Goal: Find specific page/section: Find specific page/section

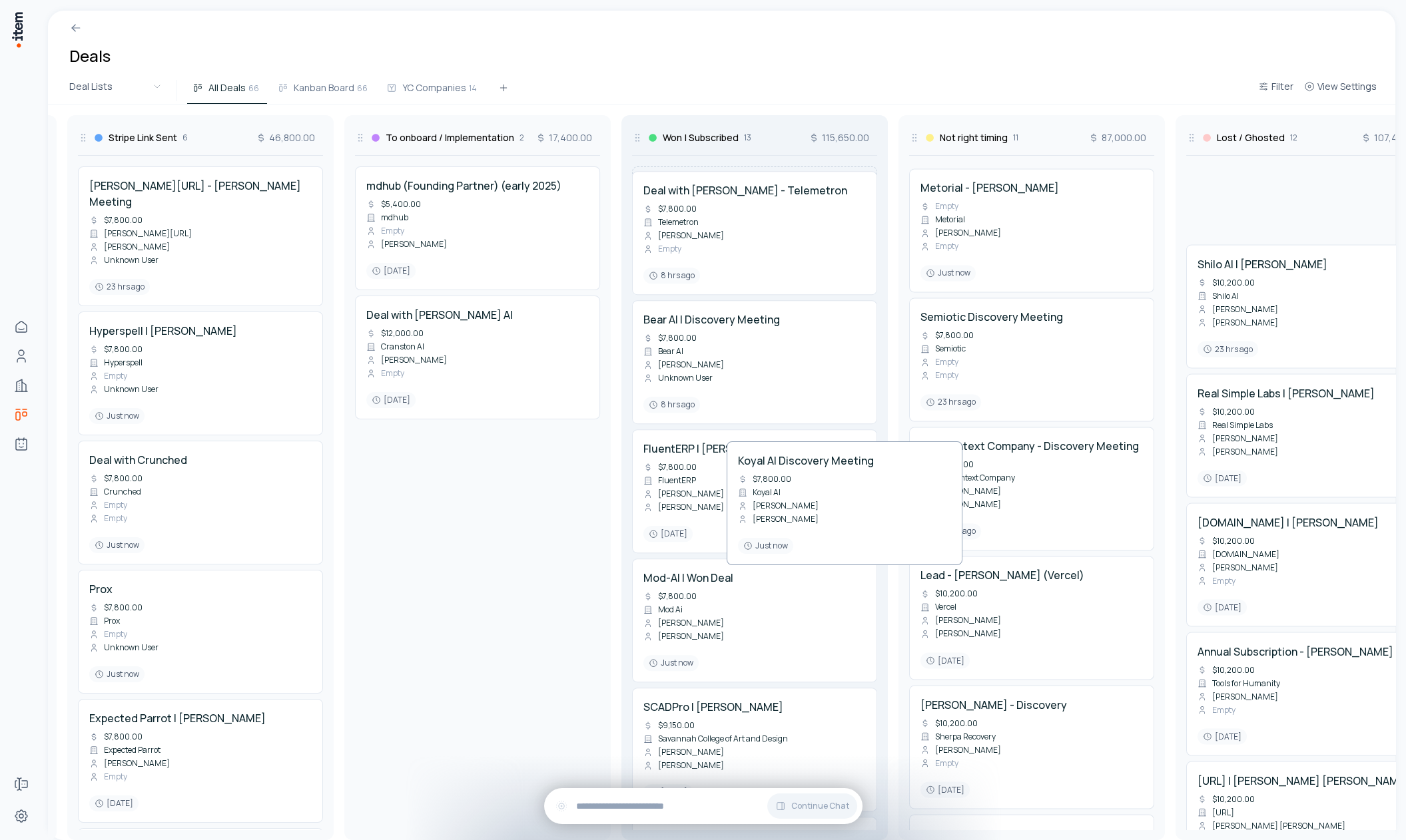
scroll to position [0, 1101]
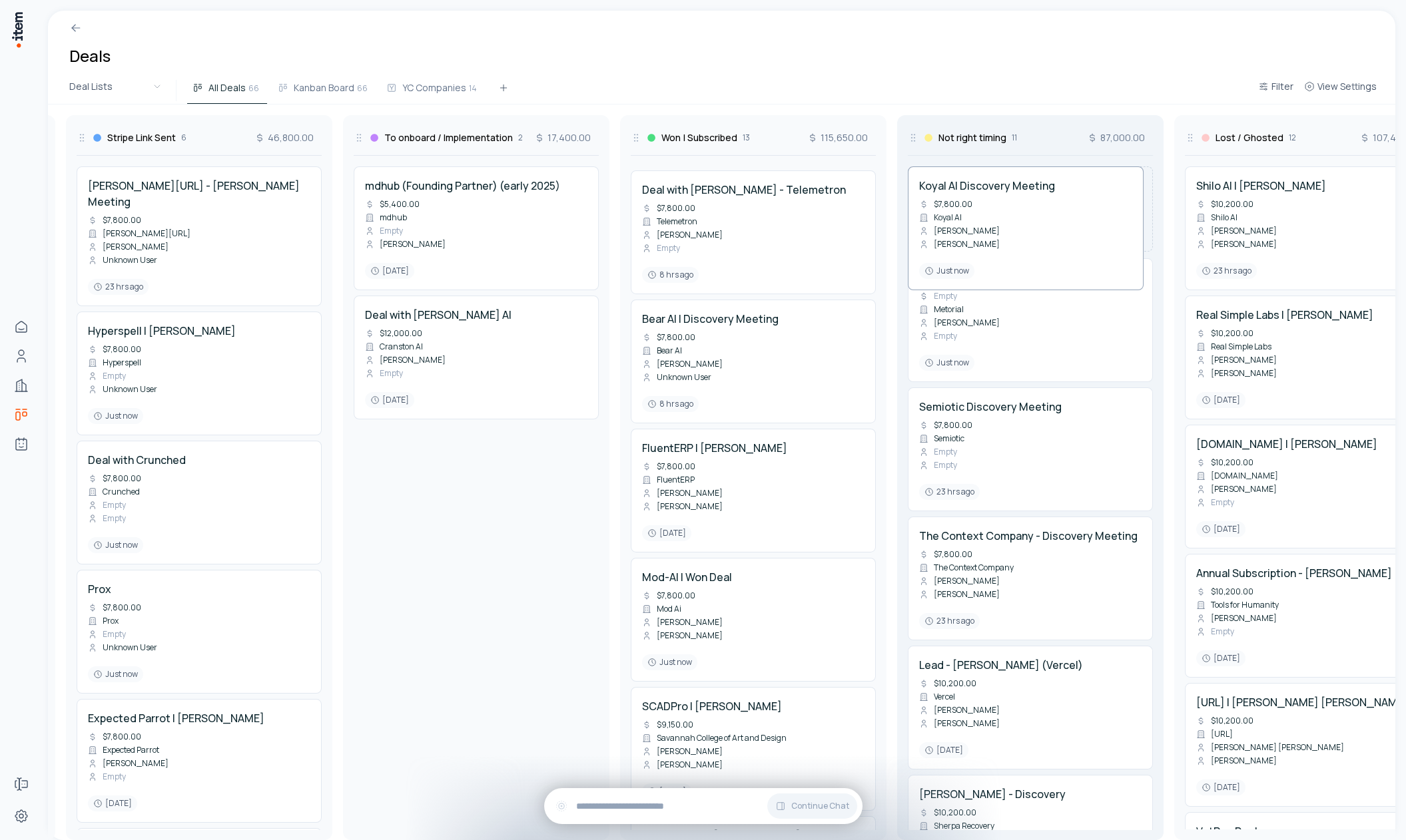
drag, startPoint x: 285, startPoint y: 617, endPoint x: 962, endPoint y: 455, distance: 696.1
click at [1001, 444] on div "In contact 8 28,200.00 DocketQA | [PERSON_NAME] Empty DocketQA [PERSON_NAME] Em…" at bounding box center [476, 472] width 3058 height 736
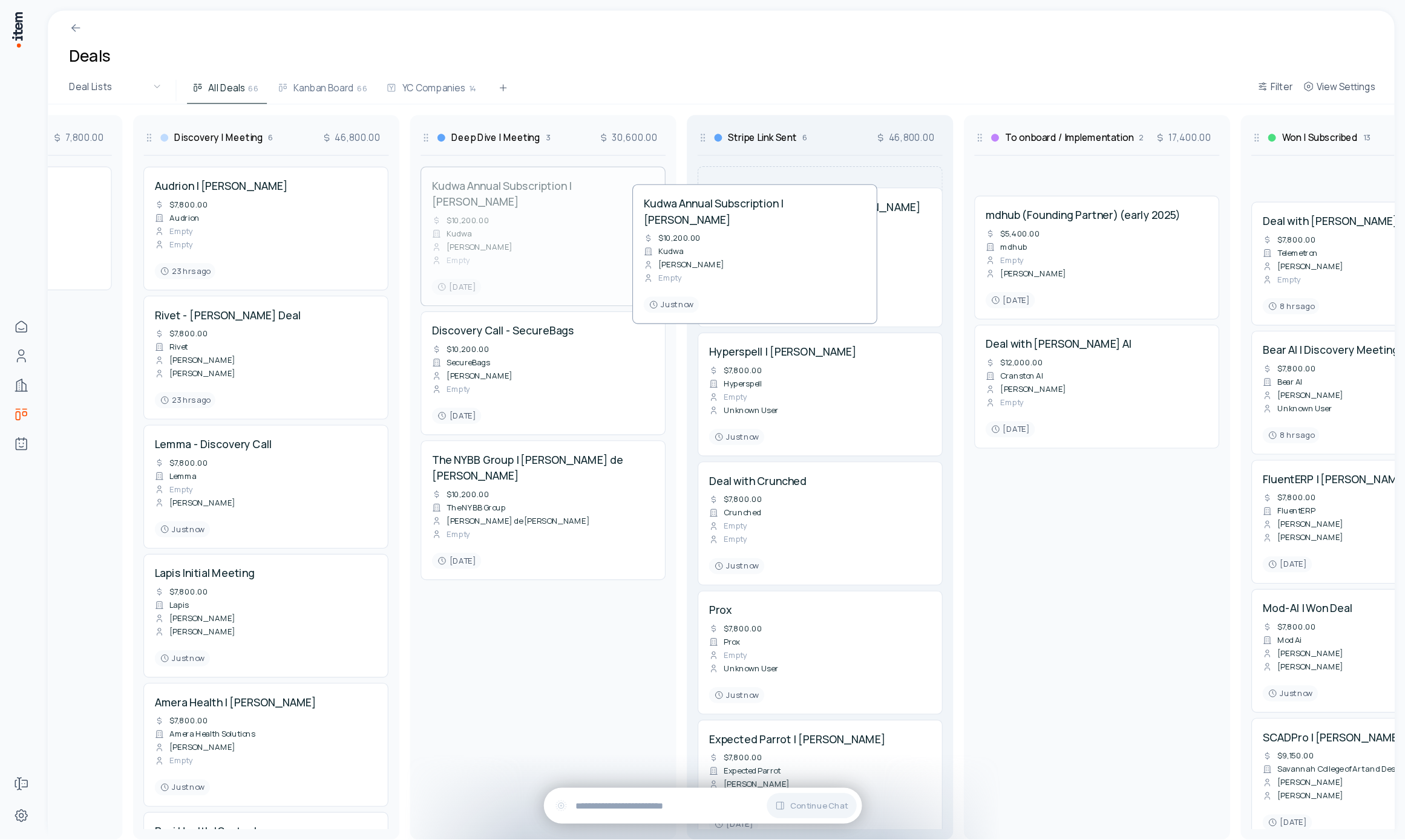
scroll to position [0, 446]
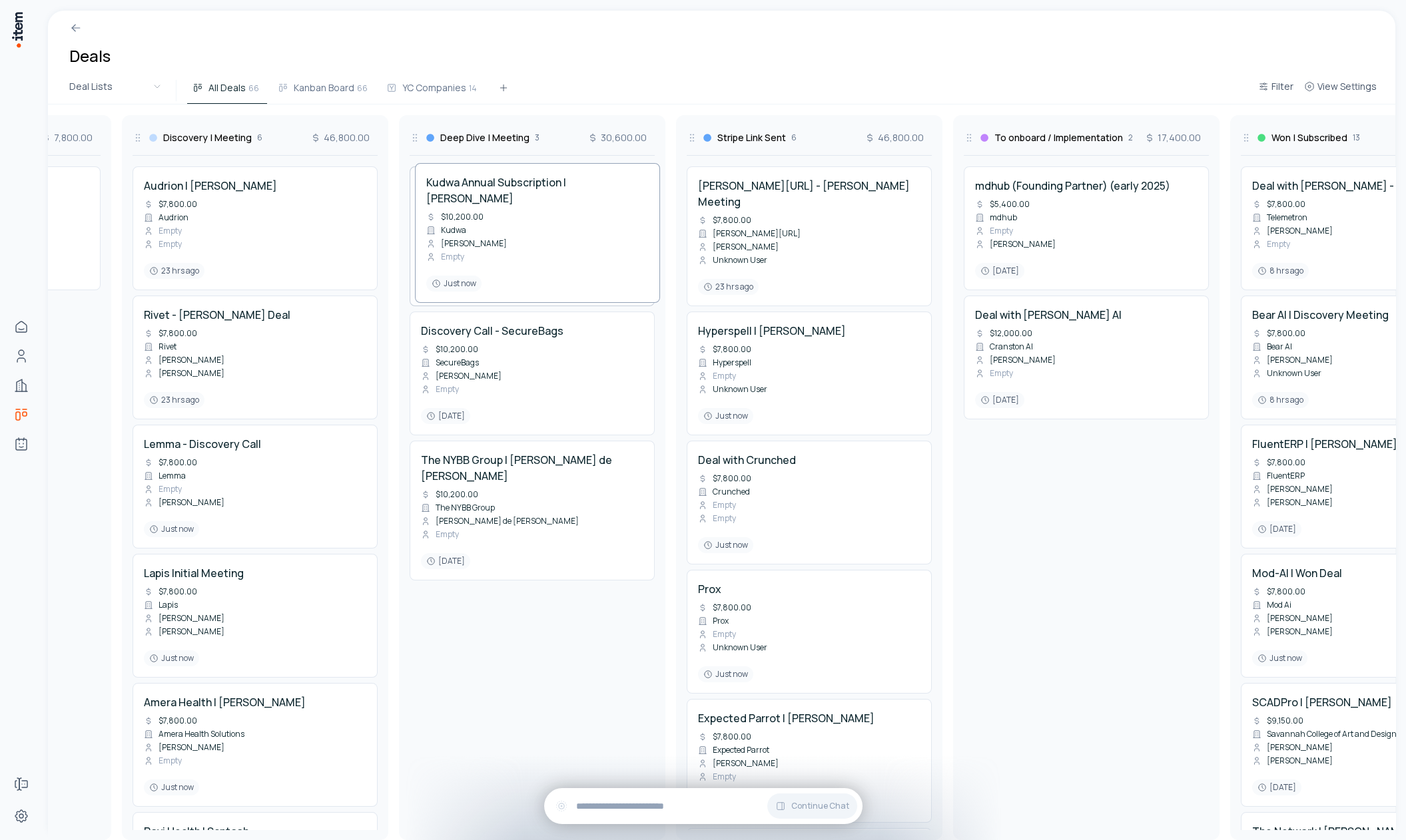
drag, startPoint x: 615, startPoint y: 230, endPoint x: 554, endPoint y: 227, distance: 61.1
click at [553, 227] on div "In contact 8 28,200.00 DocketQA | [PERSON_NAME] Empty DocketQA [PERSON_NAME] Em…" at bounding box center [1086, 472] width 3058 height 736
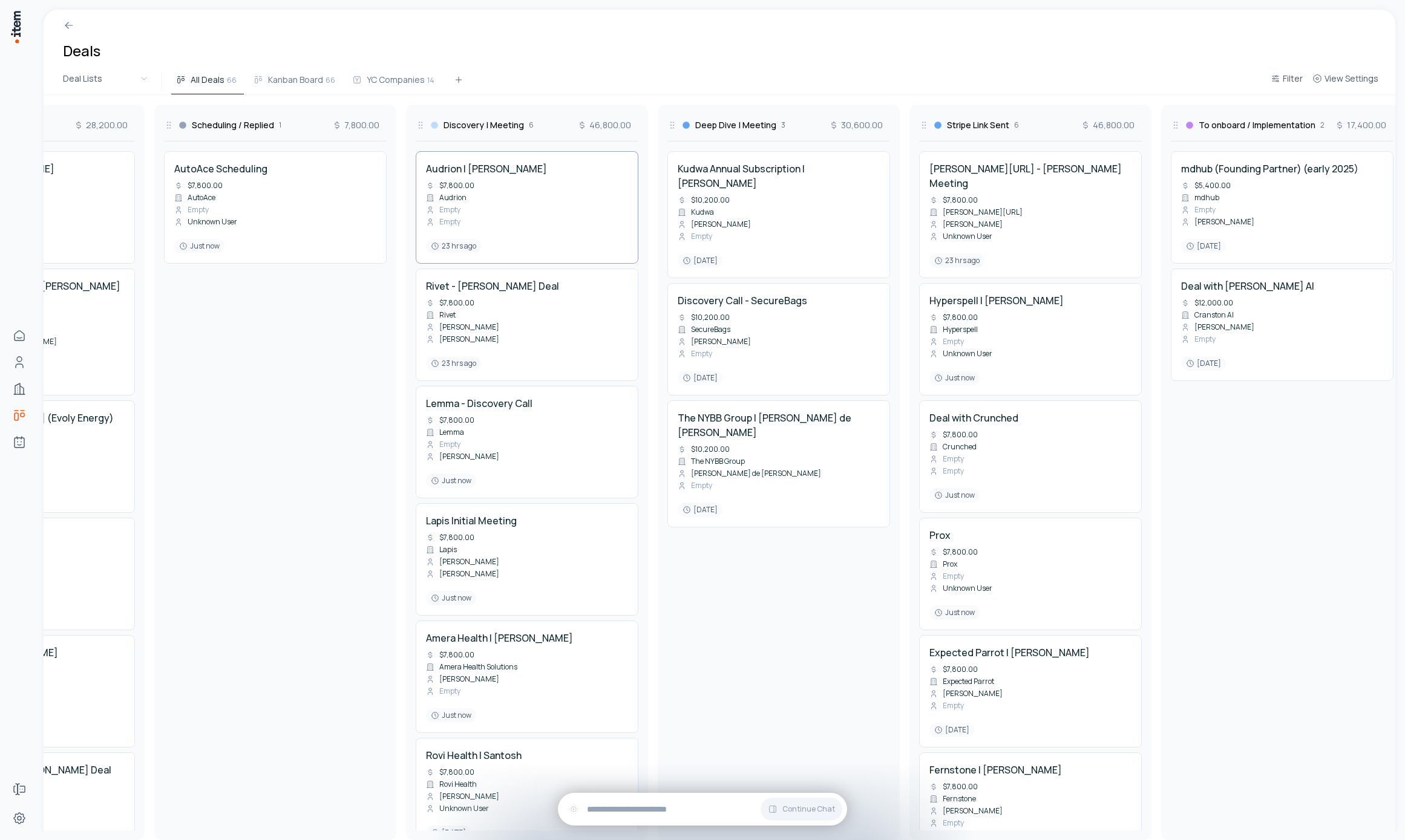
scroll to position [0, 0]
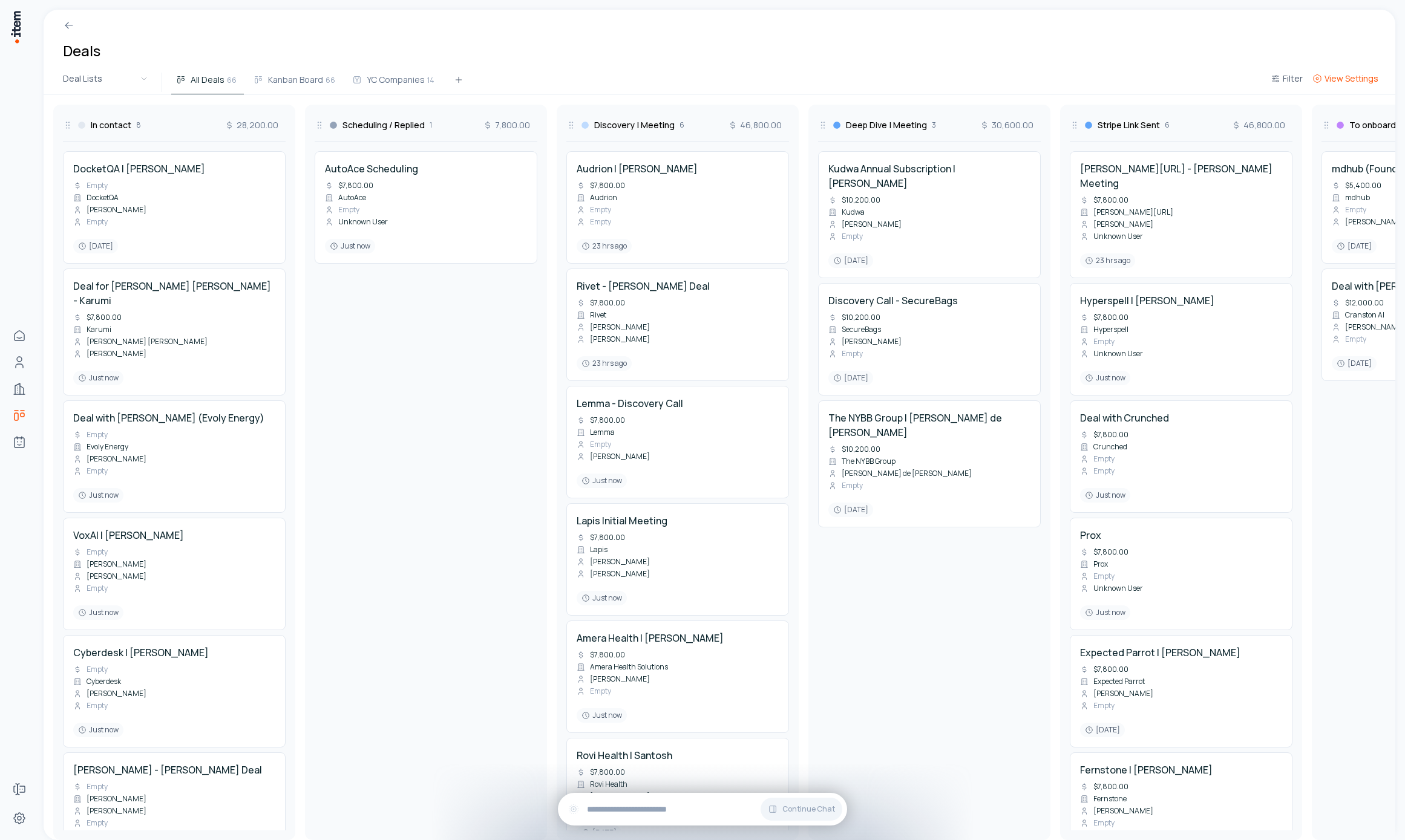
click at [1277, 87] on button "View Settings" at bounding box center [1345, 82] width 75 height 22
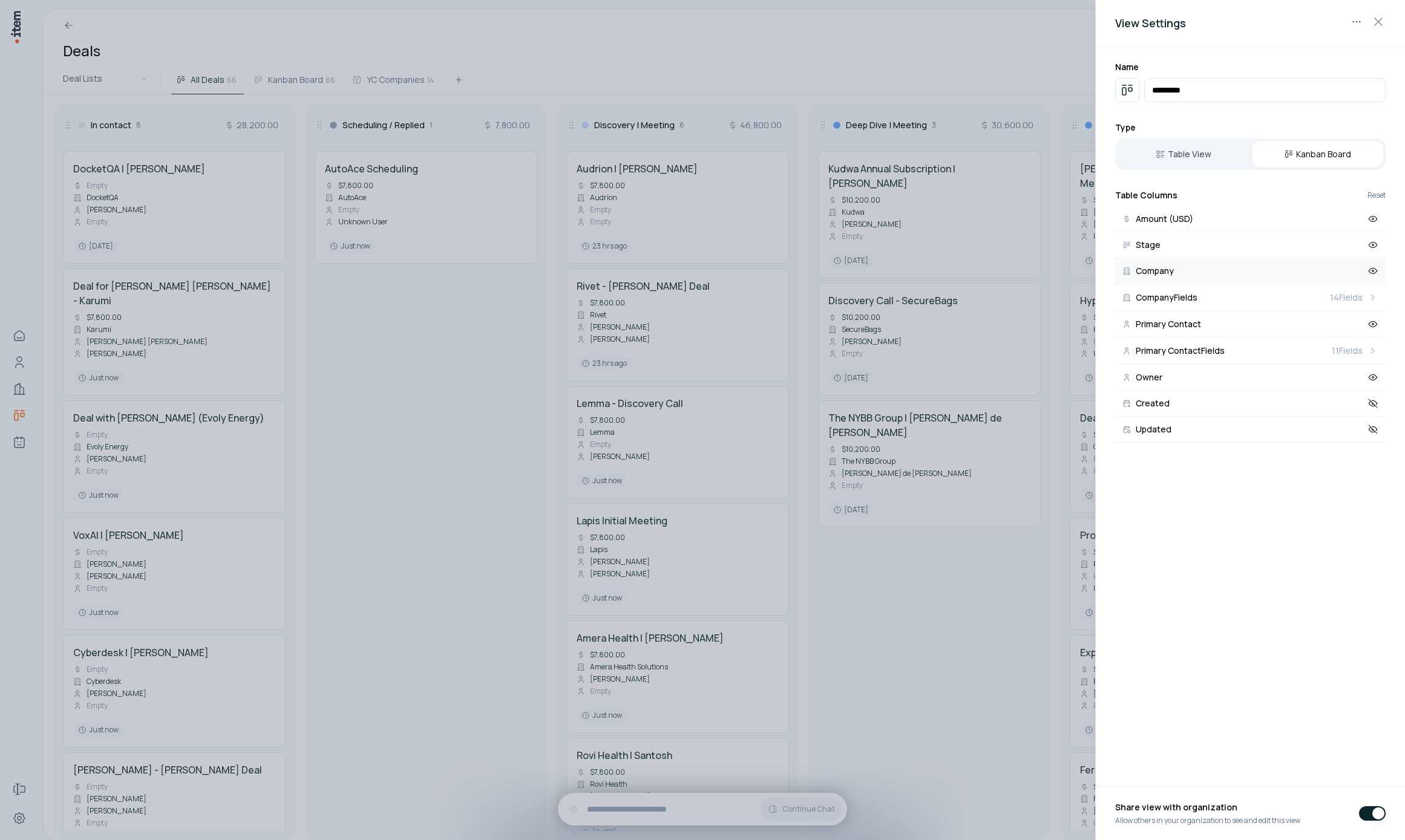
click at [1204, 262] on button "Company" at bounding box center [1250, 271] width 271 height 26
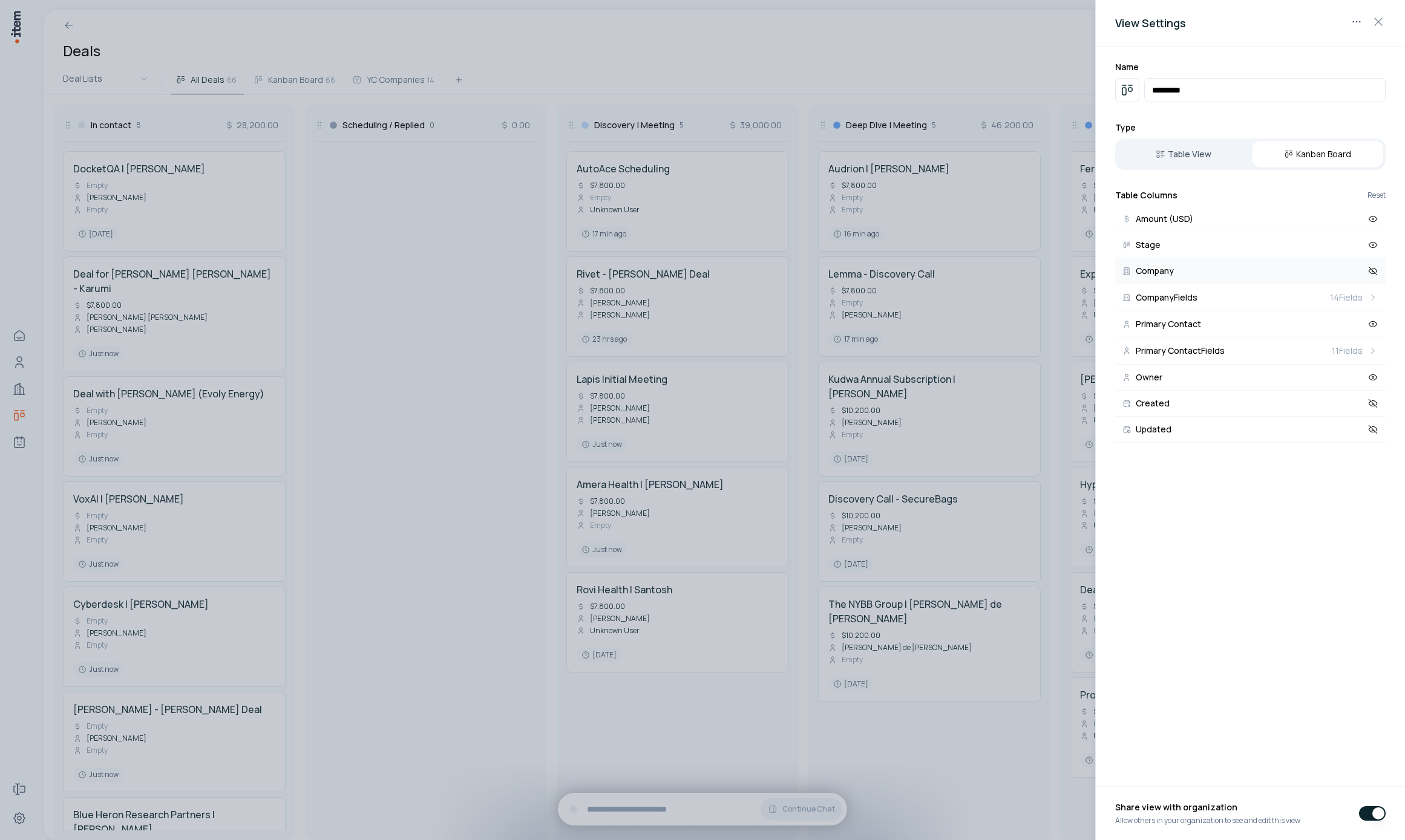
click at [1204, 262] on button "Company" at bounding box center [1250, 271] width 271 height 26
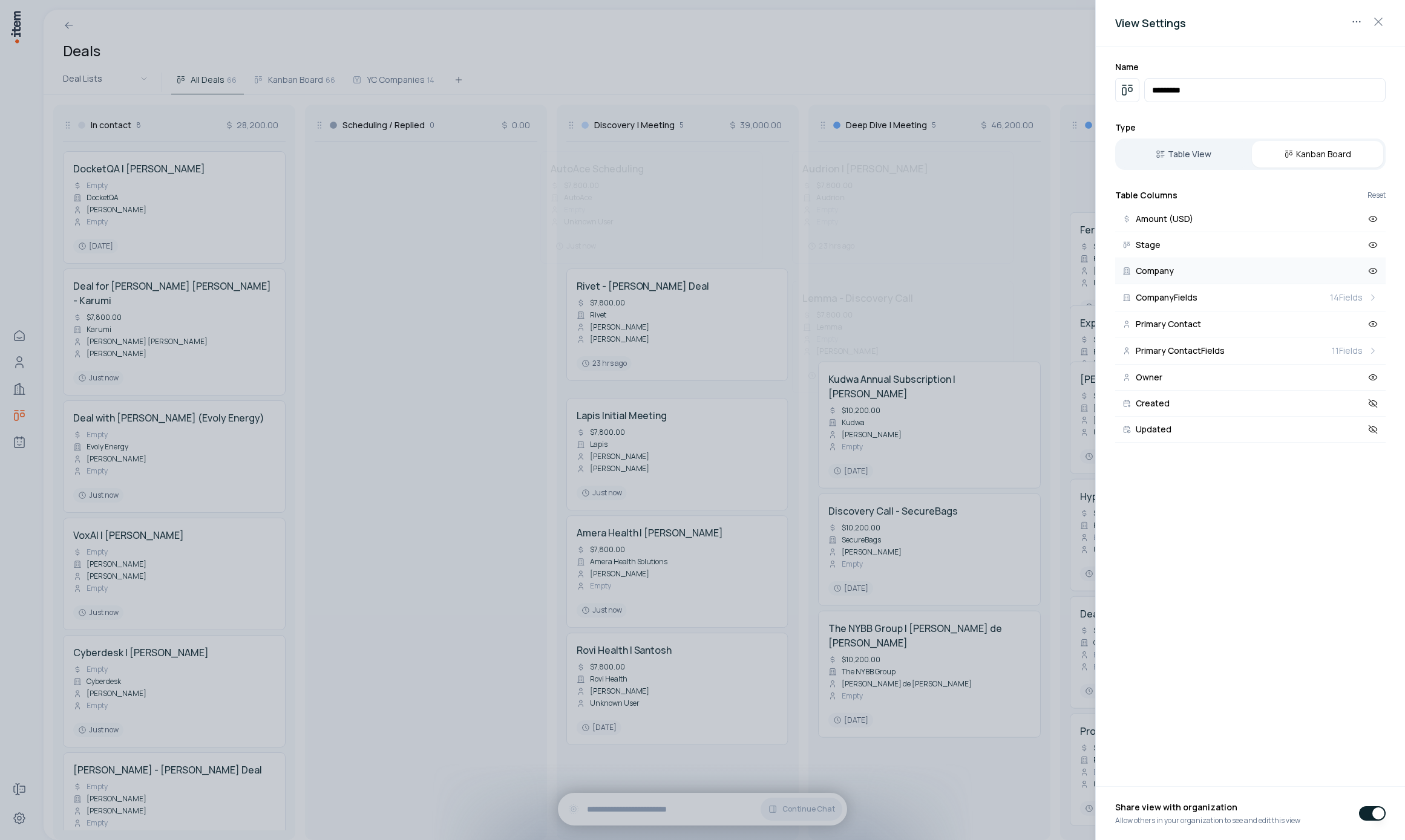
click at [1204, 262] on button "Company" at bounding box center [1250, 271] width 271 height 26
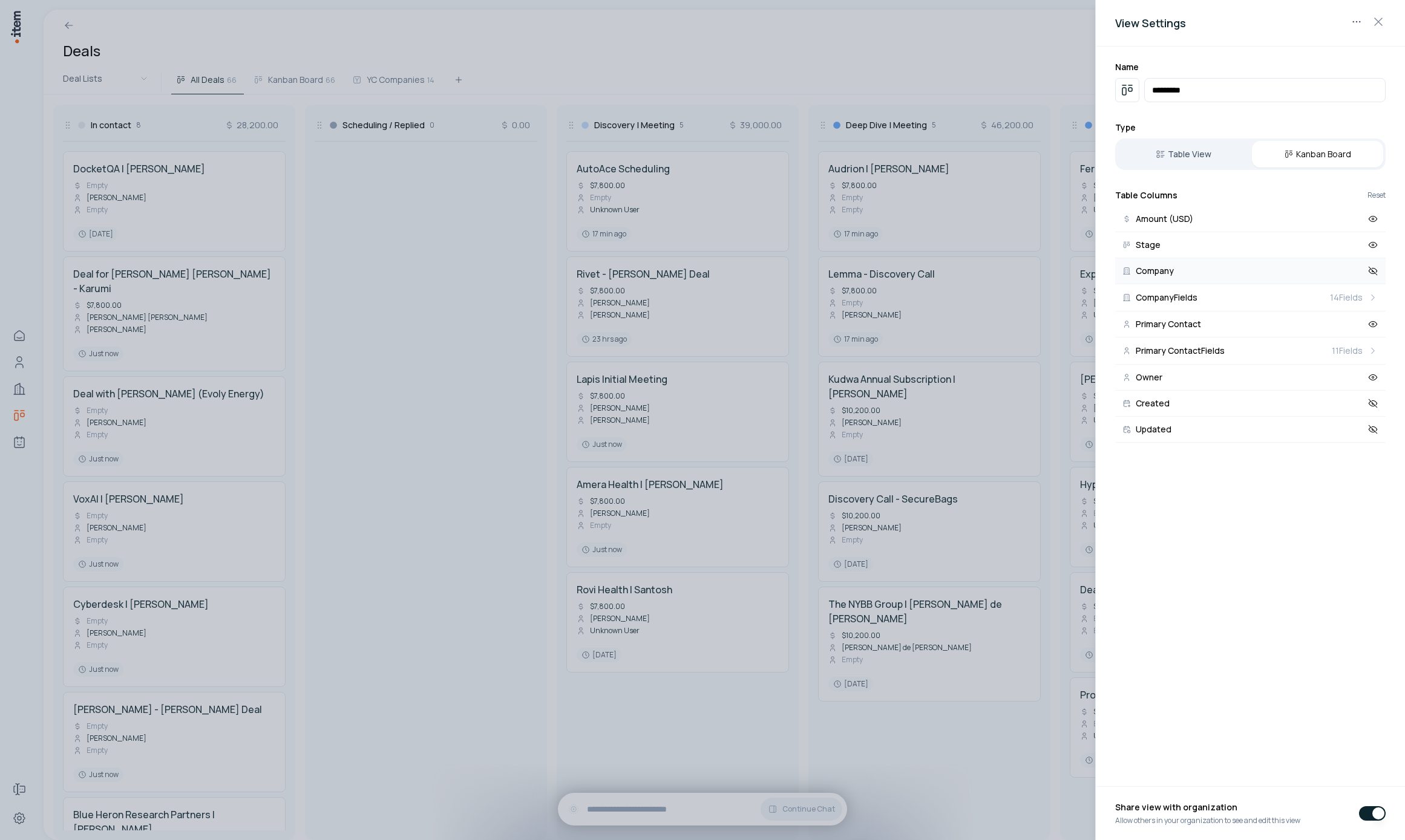
click at [1204, 262] on button "Company" at bounding box center [1250, 271] width 271 height 26
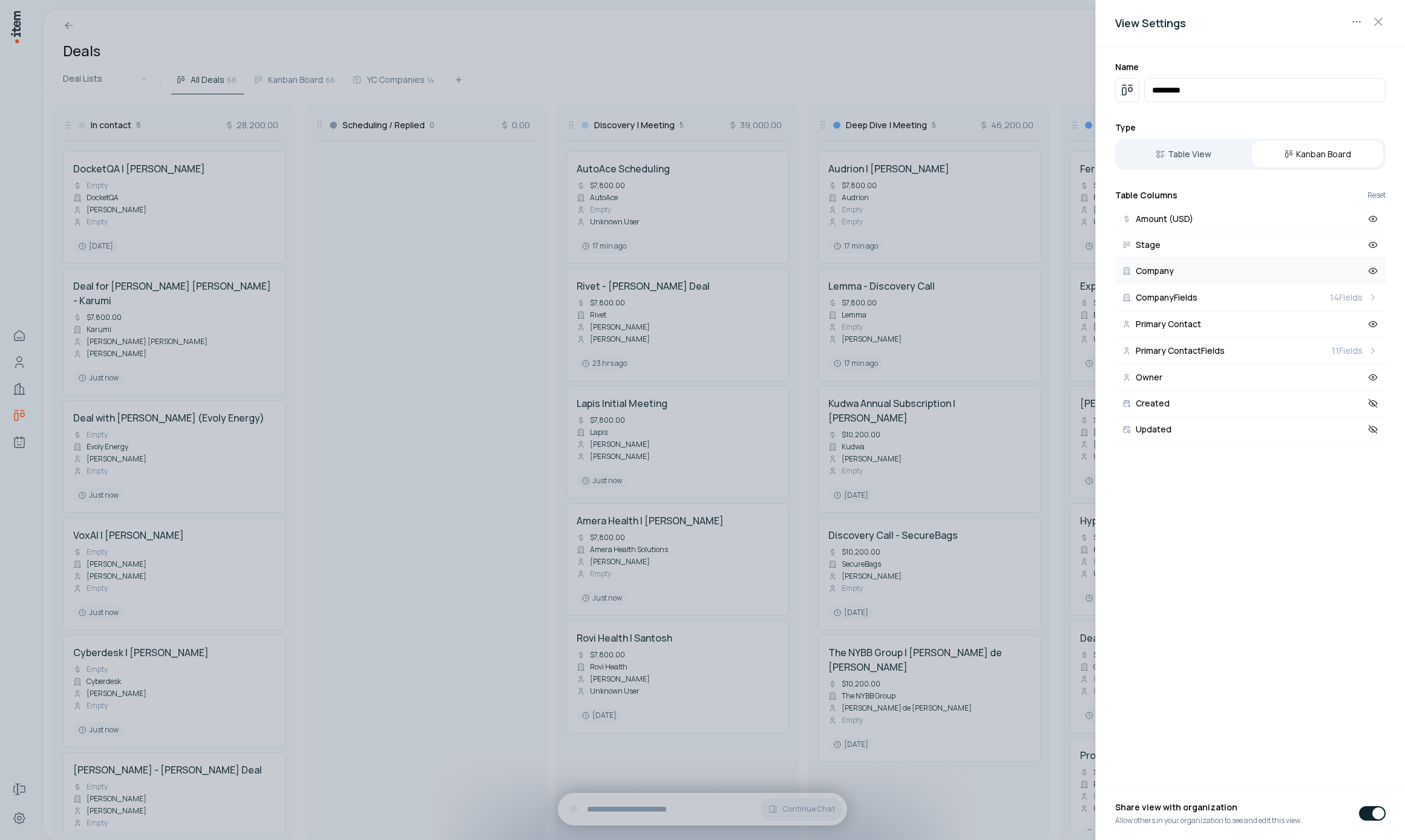
click at [1204, 262] on button "Company" at bounding box center [1250, 271] width 271 height 26
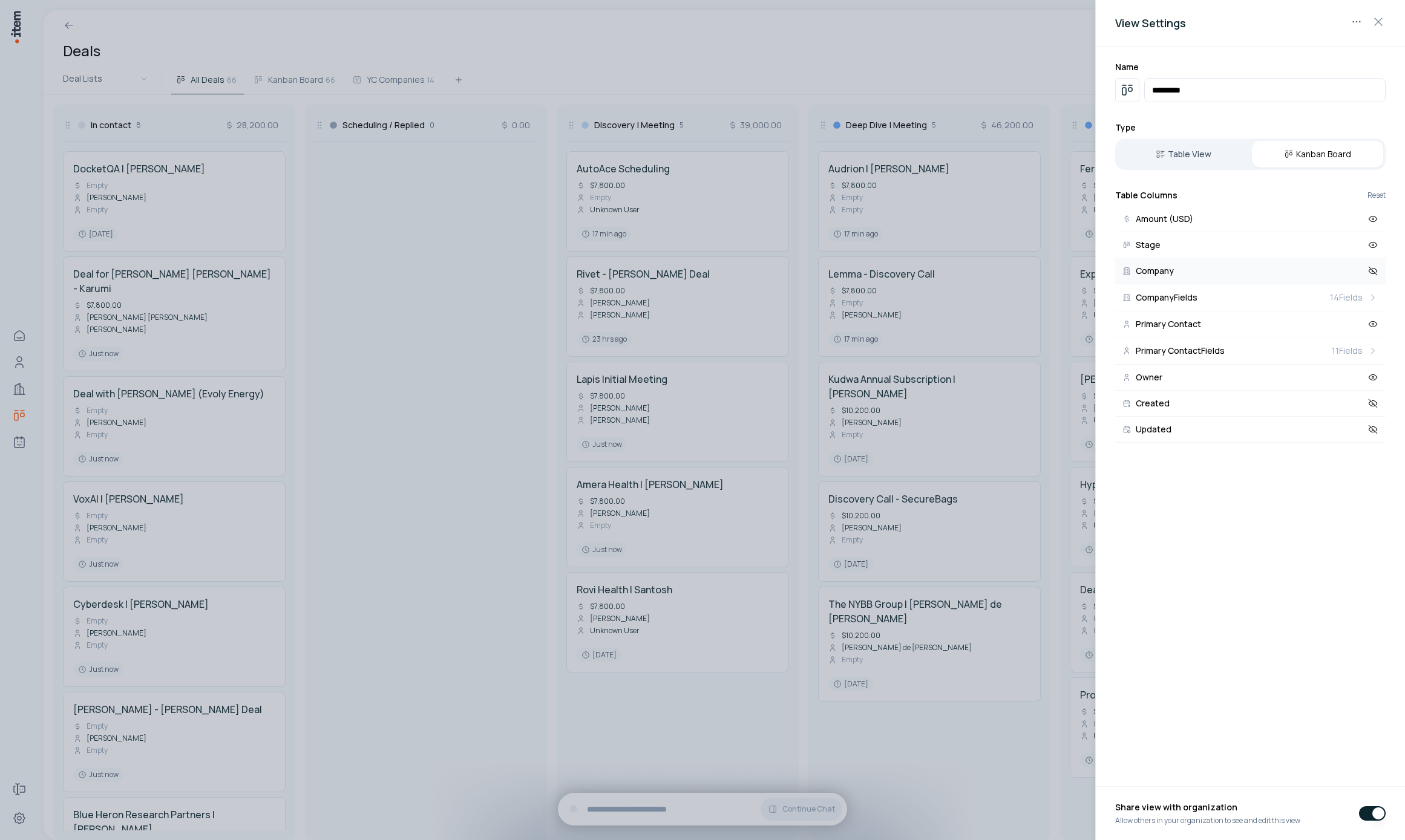
click at [1208, 271] on button "Company" at bounding box center [1250, 271] width 271 height 26
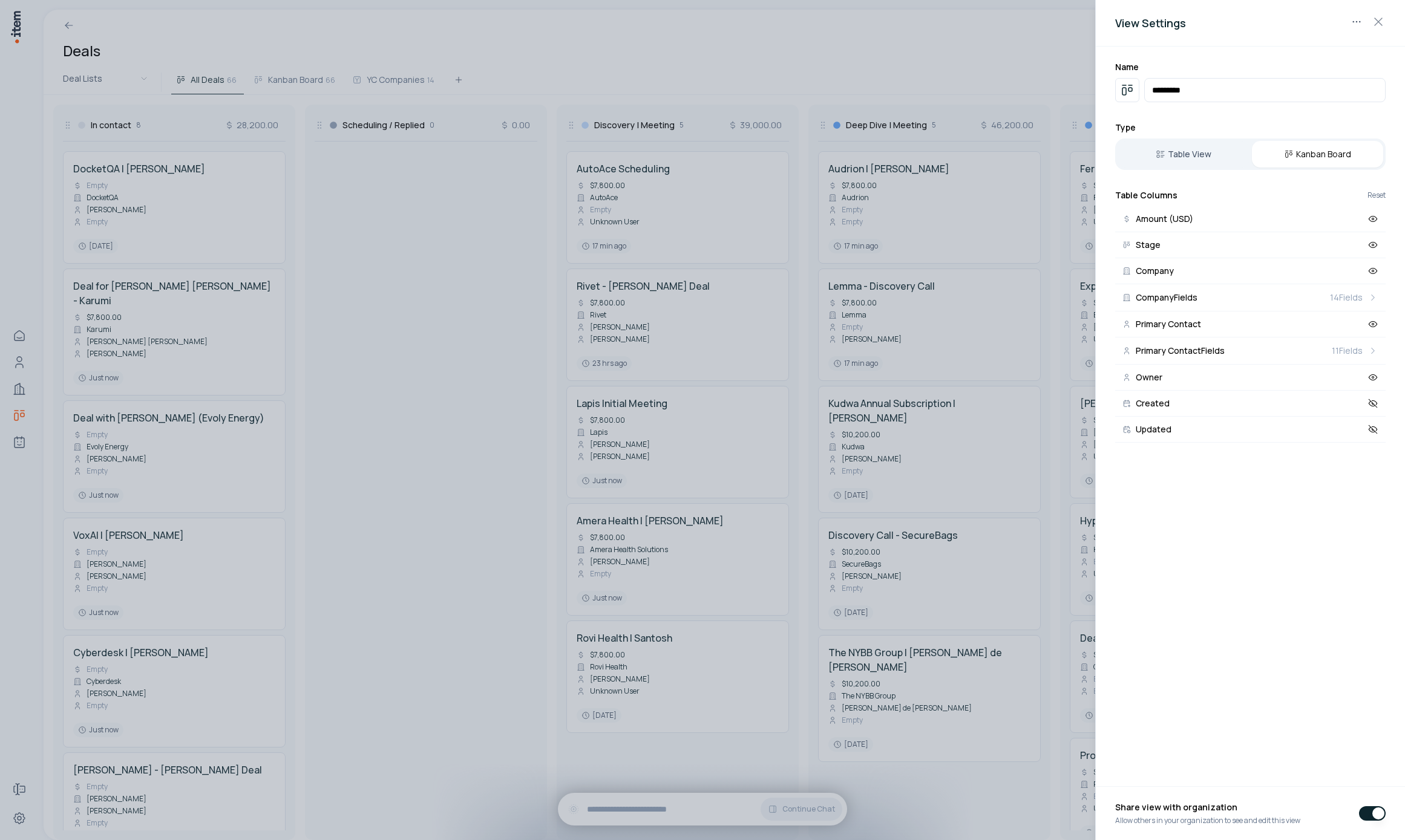
click at [510, 322] on div at bounding box center [702, 420] width 1405 height 840
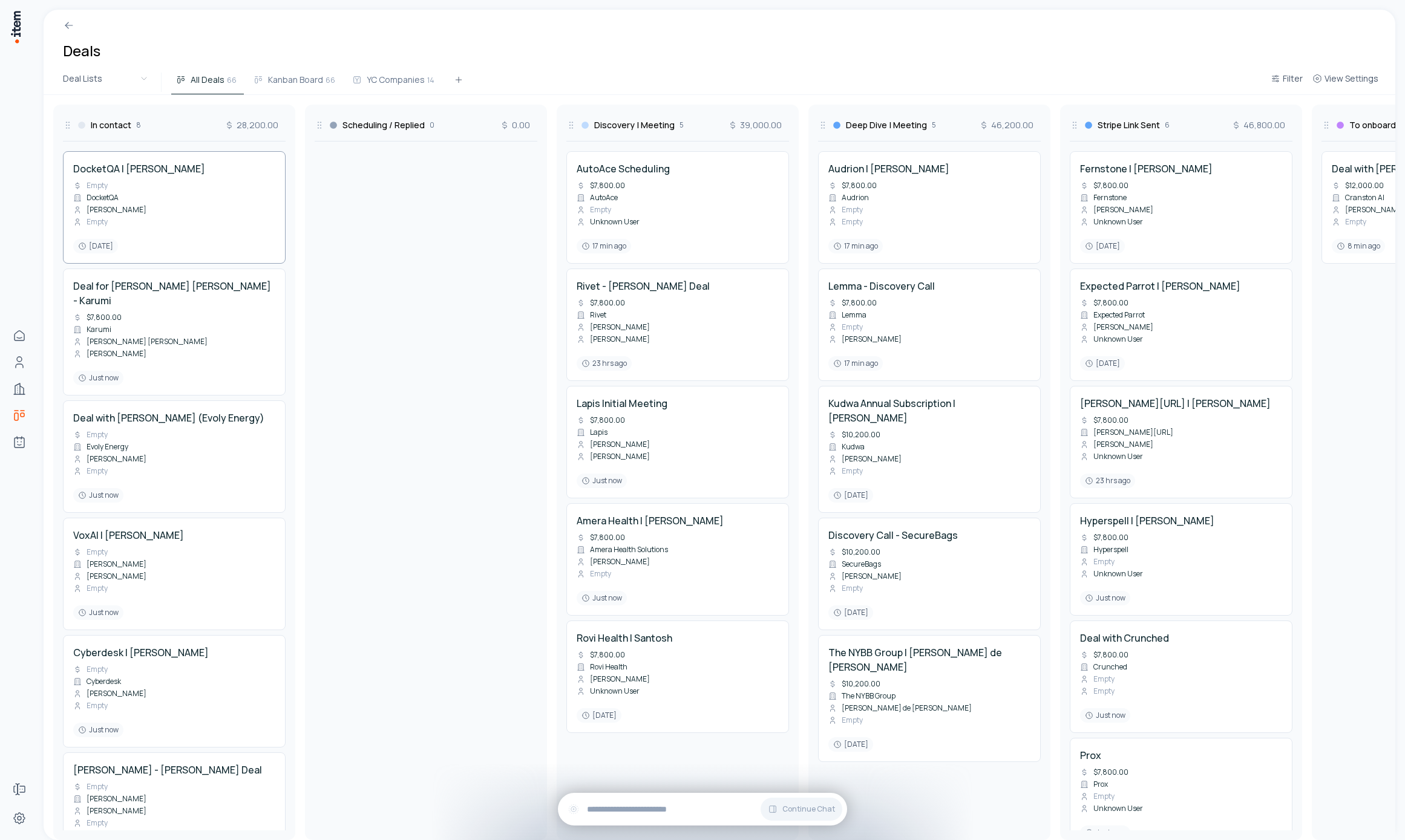
click at [181, 193] on div "DocketQA | [PERSON_NAME] Empty DocketQA [PERSON_NAME] Empty [DATE]" at bounding box center [174, 207] width 202 height 92
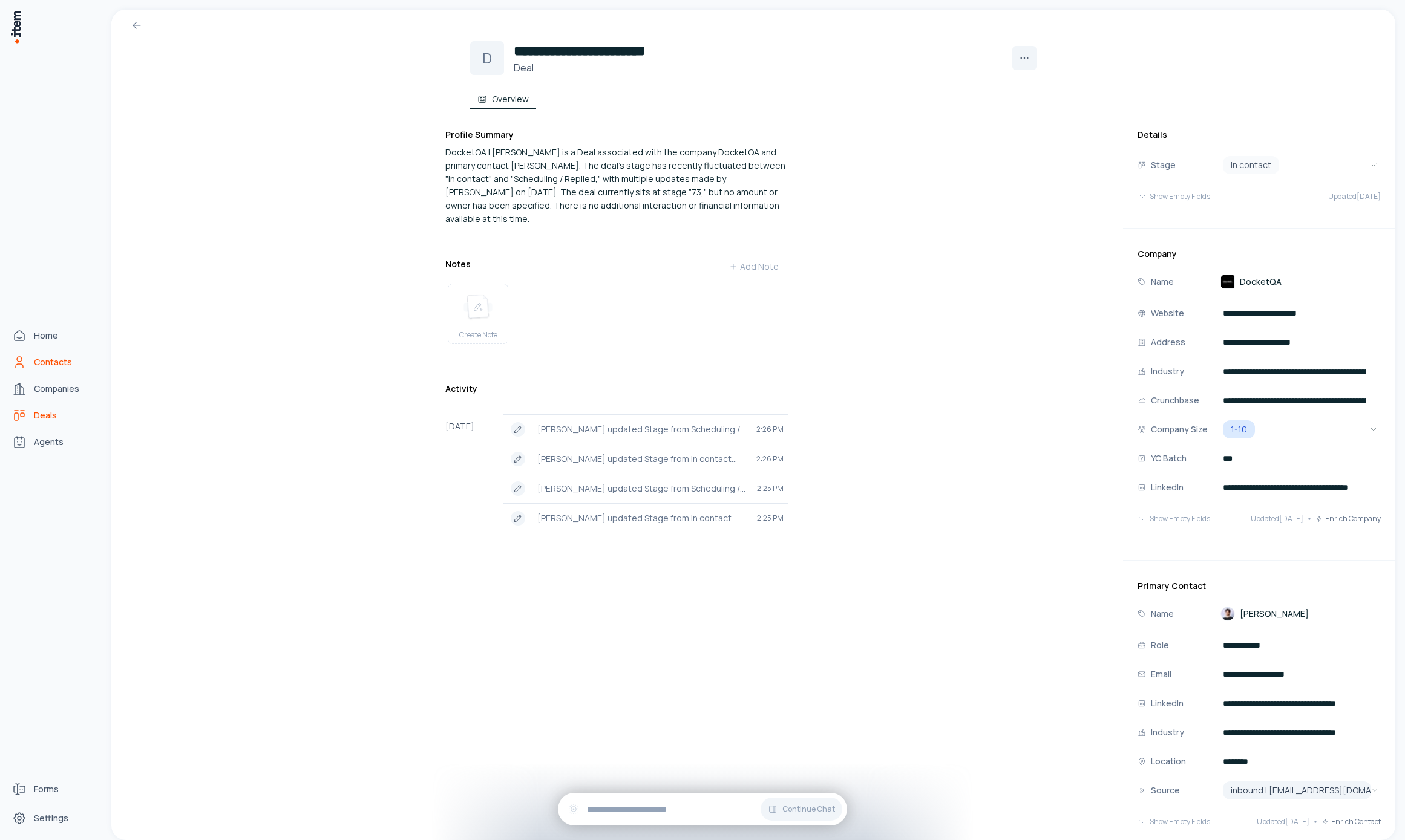
click at [35, 362] on span "Contacts" at bounding box center [53, 363] width 38 height 12
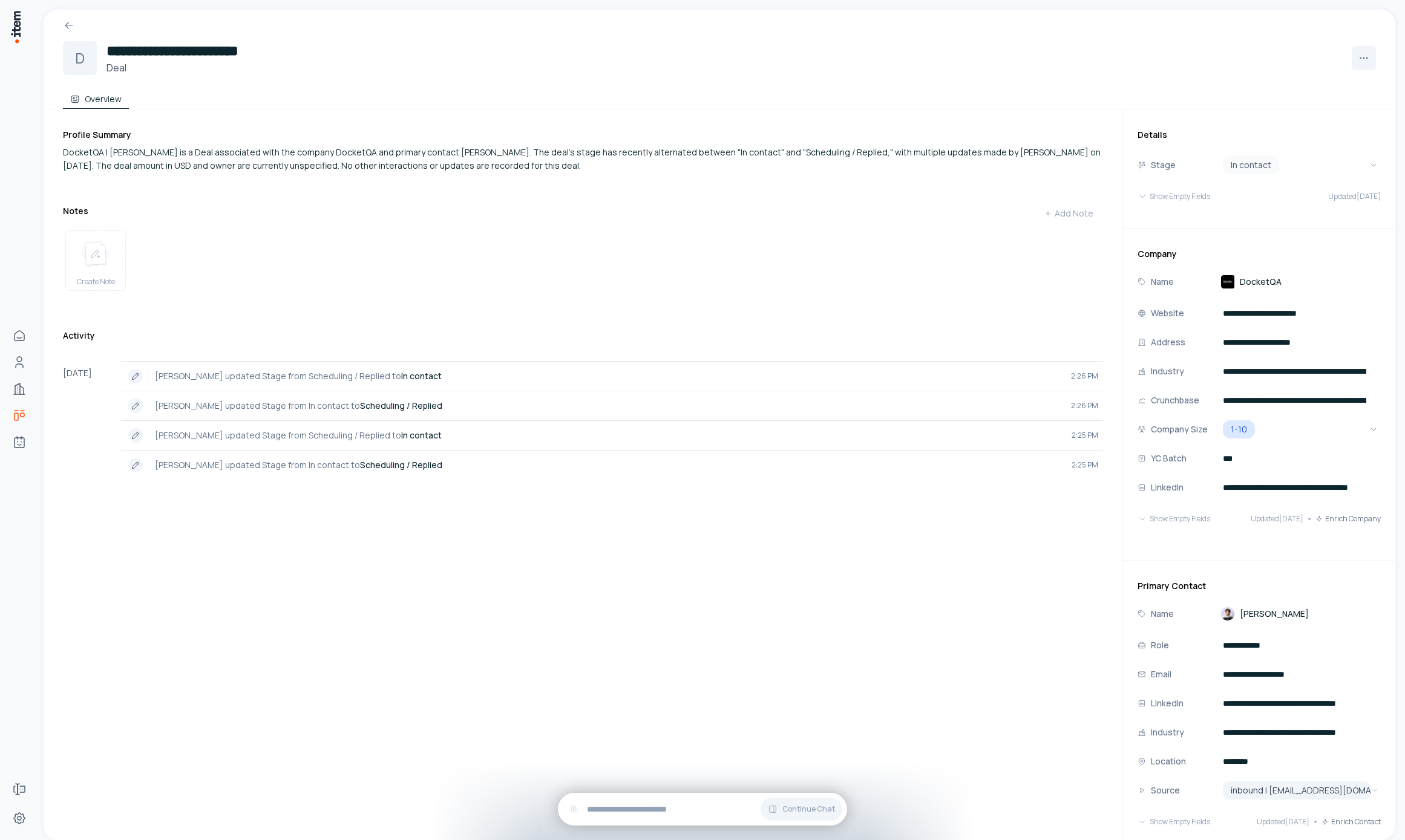
click at [386, 191] on div "Profile Summary DocketQA | [PERSON_NAME] is a Deal associated with the company …" at bounding box center [593, 511] width 1061 height 803
click at [385, 184] on div "Profile Summary DocketQA | [PERSON_NAME] is a Deal associated with the company …" at bounding box center [593, 511] width 1061 height 803
click at [385, 183] on div "Profile Summary DocketQA | [PERSON_NAME] is a Deal associated with the company …" at bounding box center [593, 511] width 1061 height 803
drag, startPoint x: 389, startPoint y: 178, endPoint x: 410, endPoint y: 170, distance: 22.5
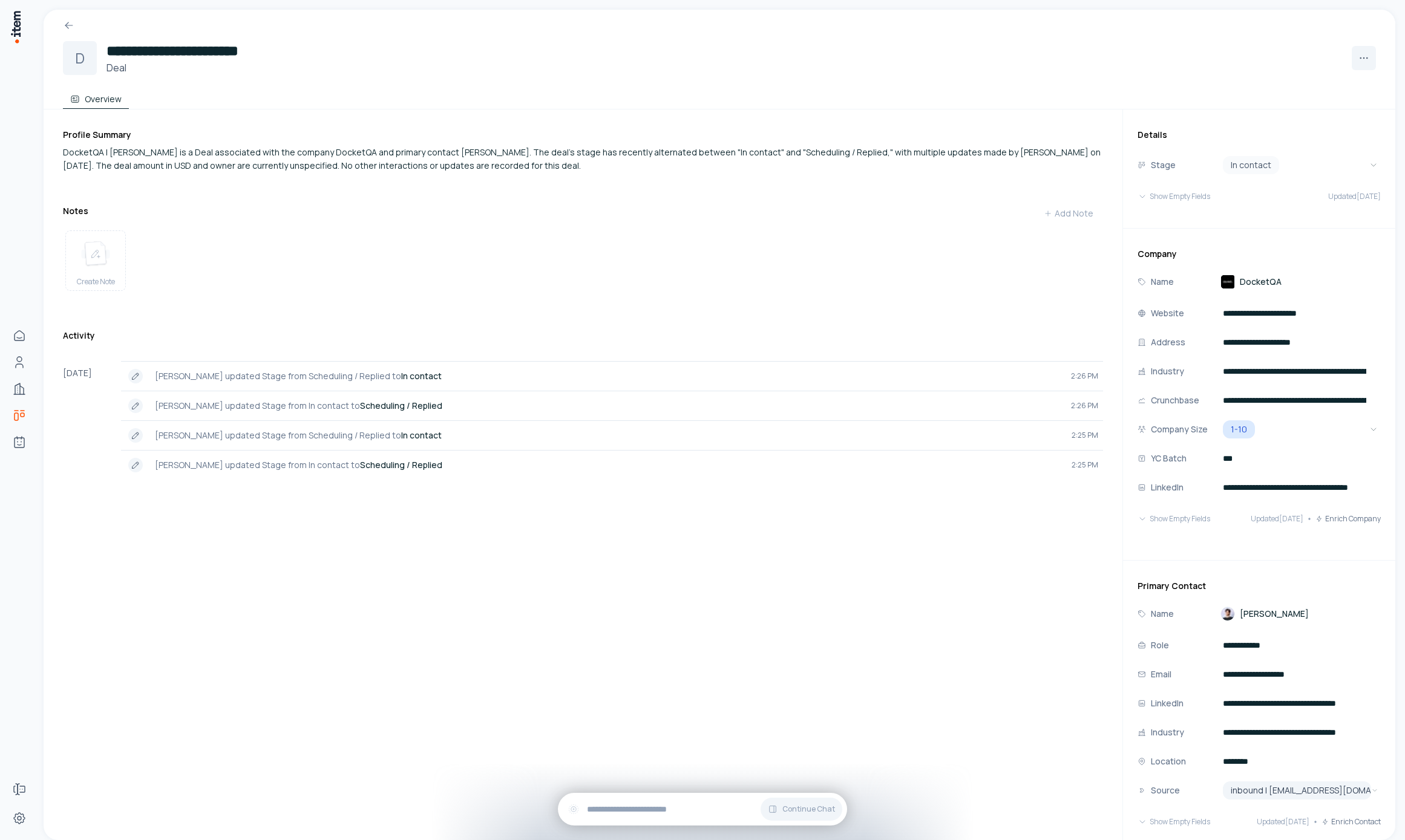
click at [389, 178] on div "Profile Summary DocketQA | [PERSON_NAME] is a Deal associated with the company …" at bounding box center [593, 511] width 1061 height 803
click at [419, 164] on div "DocketQA | [PERSON_NAME] is a Deal associated with the company DocketQA and pri…" at bounding box center [583, 159] width 1041 height 27
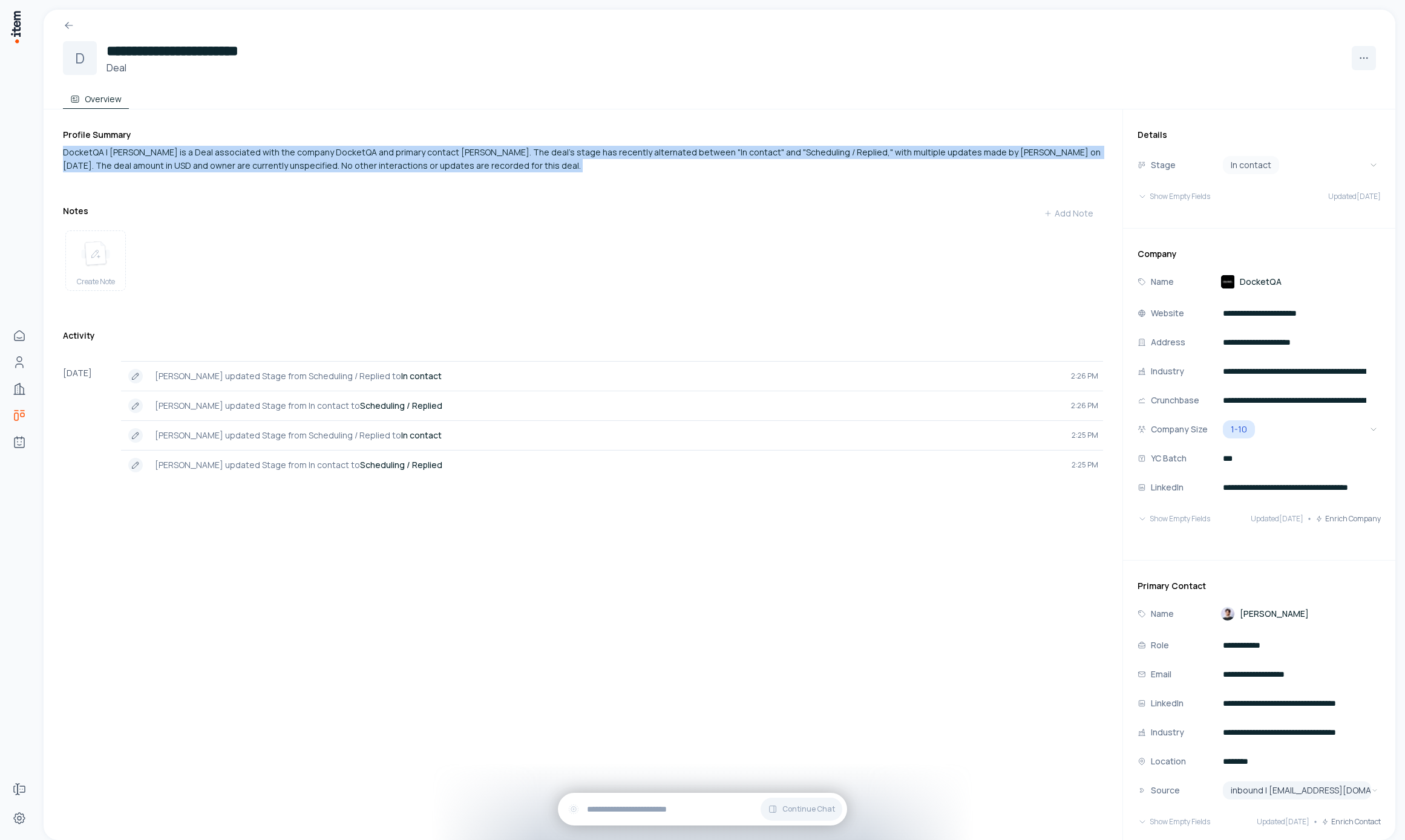
click at [419, 166] on div "DocketQA | [PERSON_NAME] is a Deal associated with the company DocketQA and pri…" at bounding box center [583, 159] width 1041 height 27
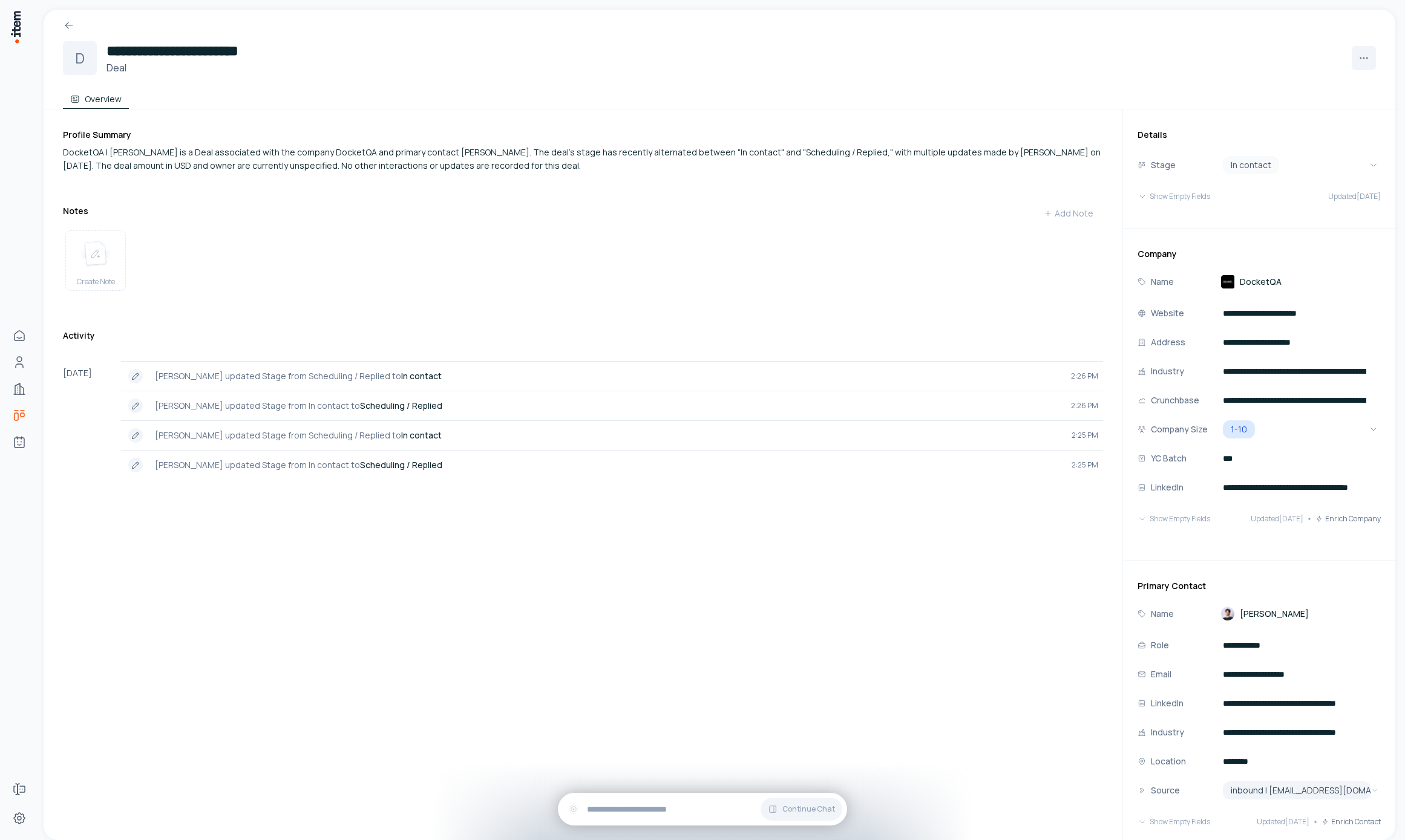
click at [420, 158] on div "DocketQA | [PERSON_NAME] is a Deal associated with the company DocketQA and pri…" at bounding box center [583, 159] width 1041 height 27
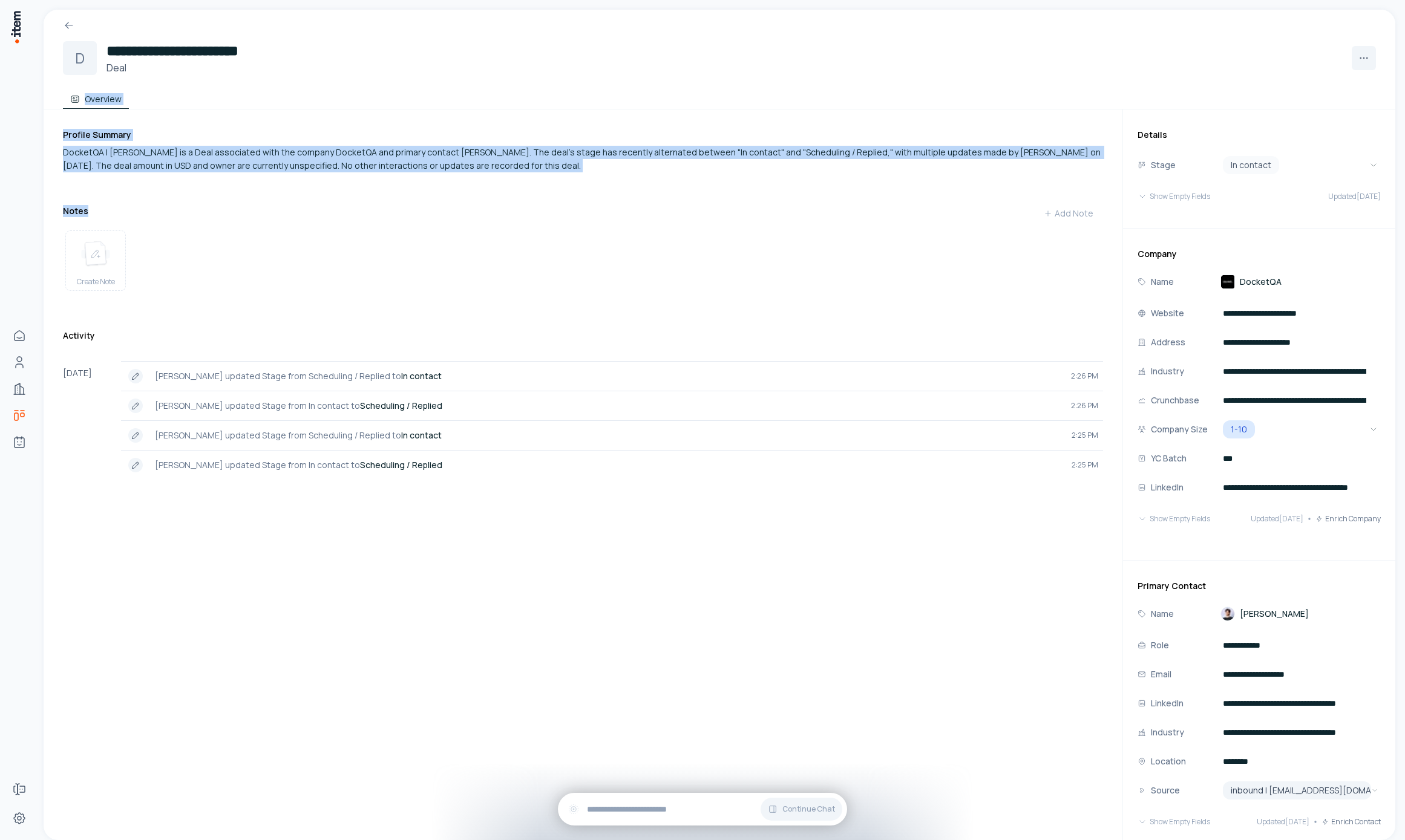
drag, startPoint x: 328, startPoint y: 110, endPoint x: 360, endPoint y: 215, distance: 109.8
click at [360, 215] on div "**********" at bounding box center [720, 425] width 1352 height 831
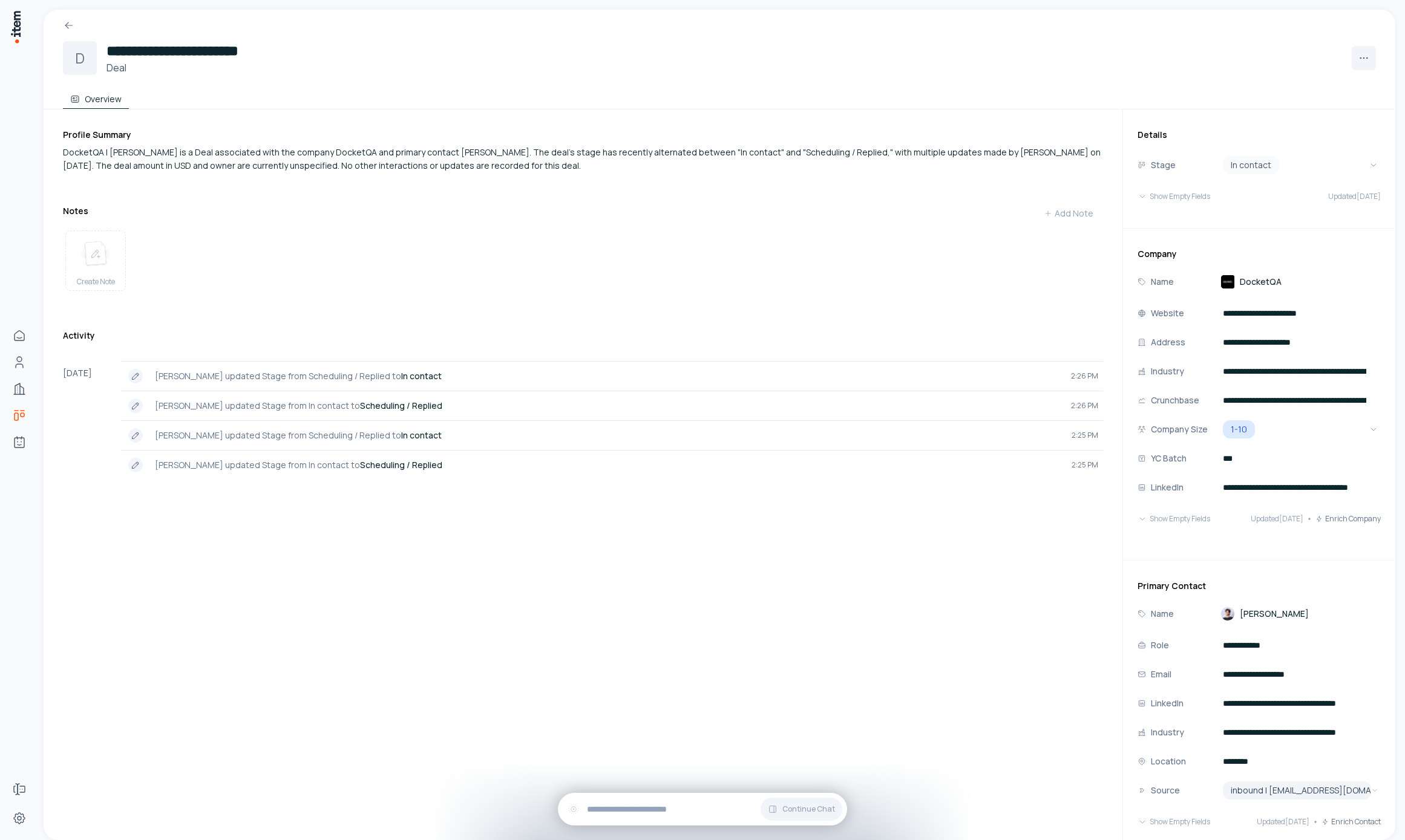
click at [458, 238] on div "Create Note" at bounding box center [583, 263] width 1041 height 75
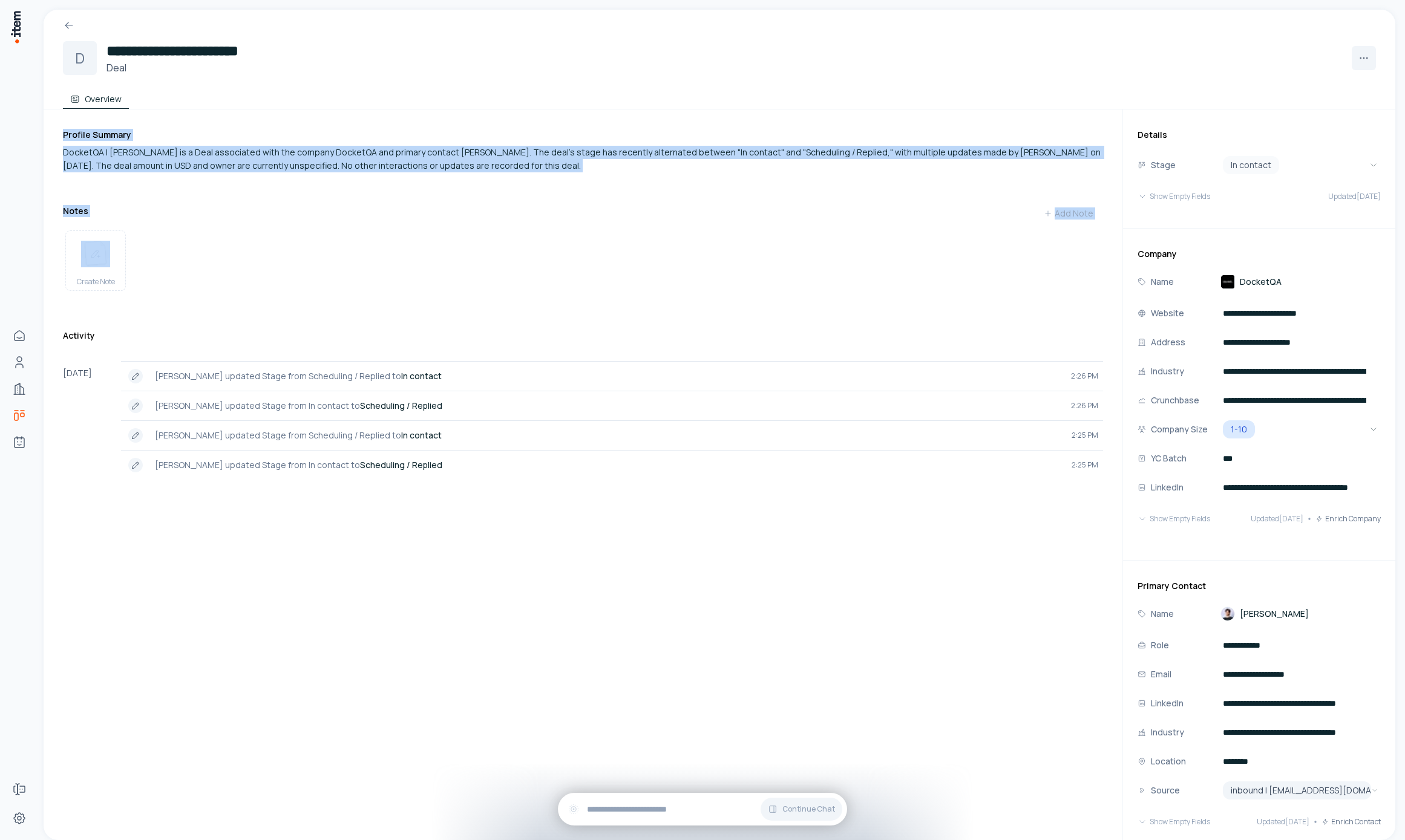
drag, startPoint x: 427, startPoint y: 194, endPoint x: 353, endPoint y: 64, distance: 149.6
click at [358, 79] on div "**********" at bounding box center [720, 425] width 1352 height 831
click at [478, 240] on div "Create Note" at bounding box center [583, 263] width 1041 height 75
drag, startPoint x: 445, startPoint y: 219, endPoint x: 382, endPoint y: 95, distance: 139.1
click at [382, 107] on div "**********" at bounding box center [720, 425] width 1352 height 831
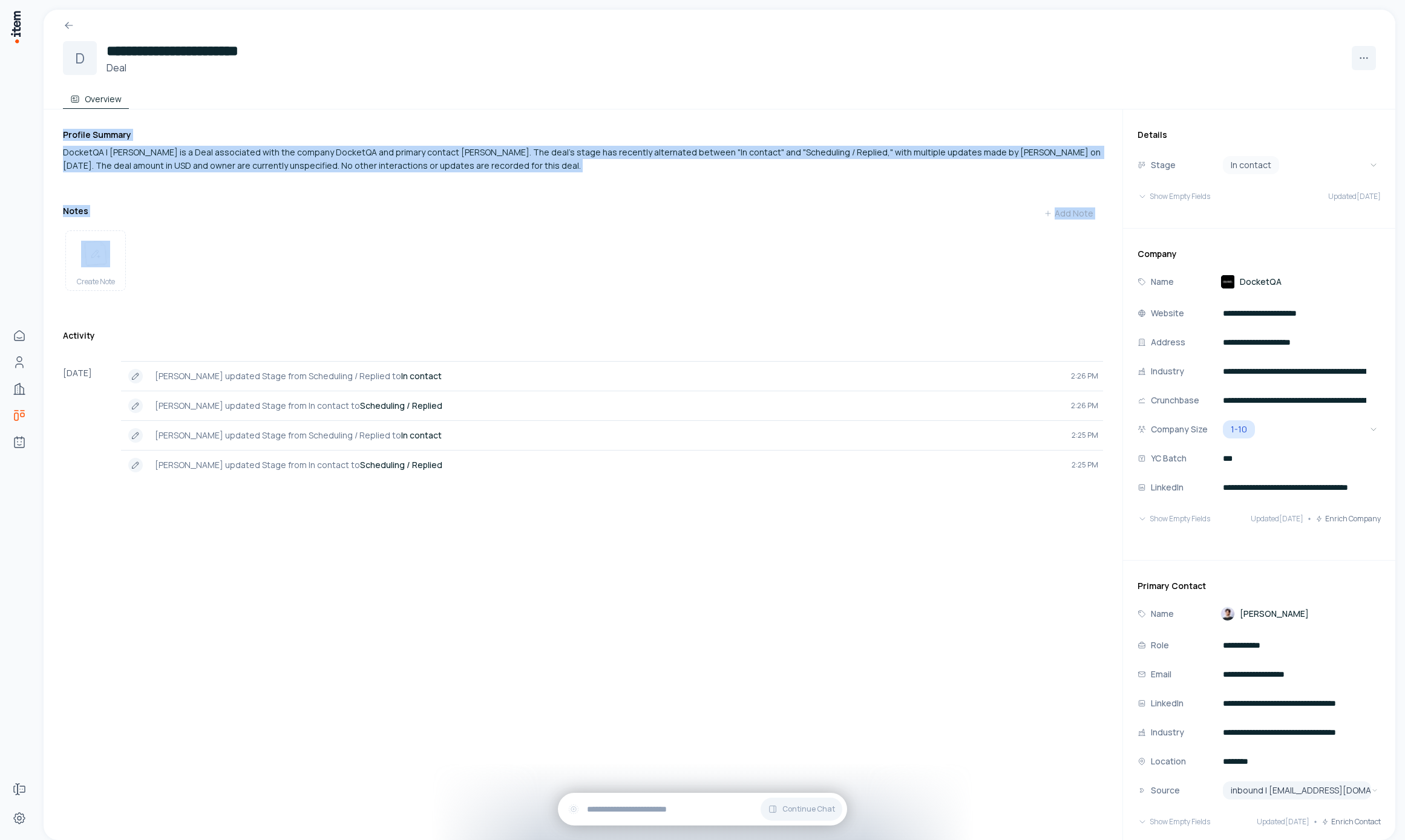
click at [437, 229] on div "Create Note" at bounding box center [583, 263] width 1041 height 75
drag, startPoint x: 349, startPoint y: 47, endPoint x: 366, endPoint y: 187, distance: 141.0
click at [366, 187] on div "**********" at bounding box center [720, 425] width 1352 height 831
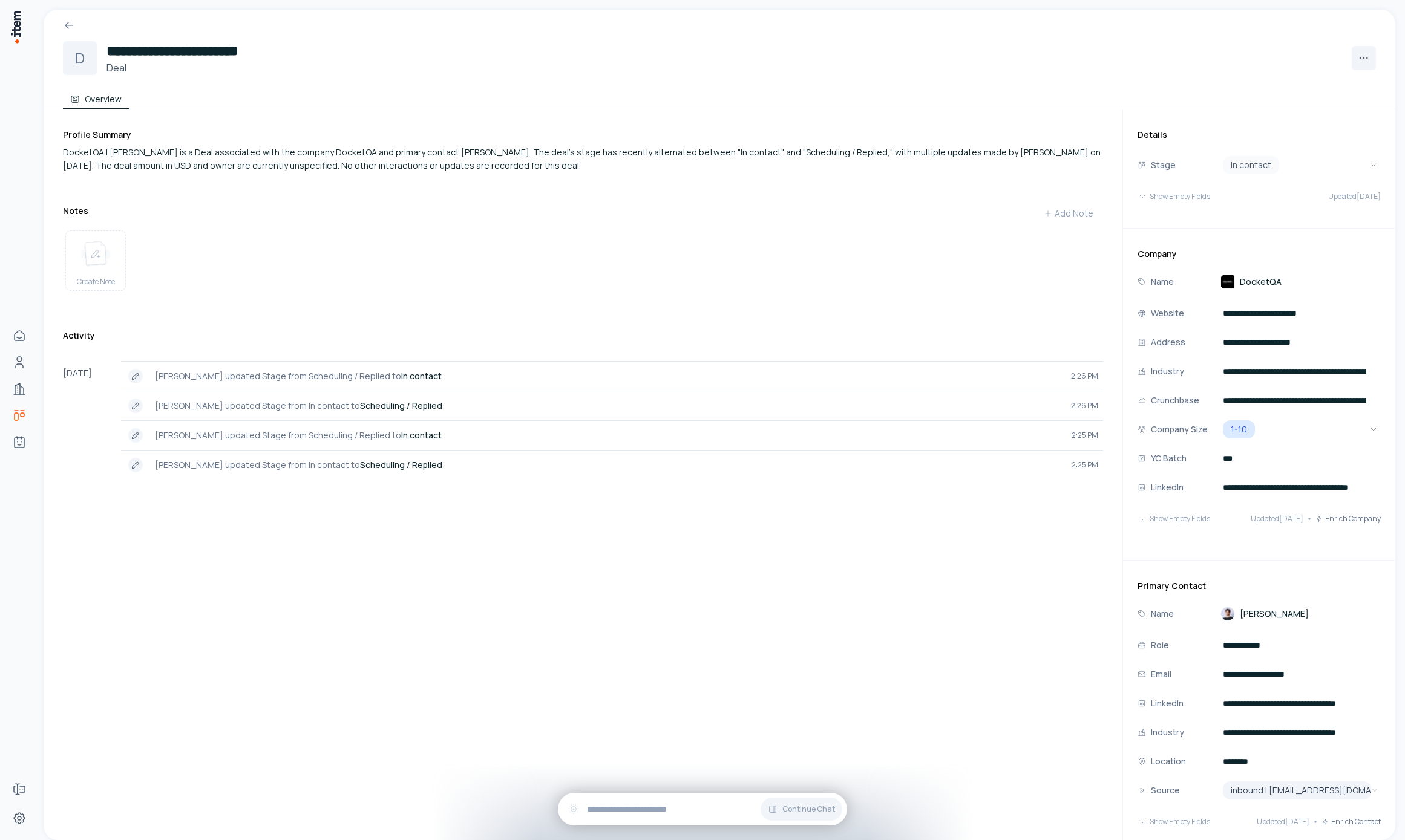
drag, startPoint x: 548, startPoint y: 741, endPoint x: 556, endPoint y: 714, distance: 28.2
click at [548, 741] on div "Profile Summary DocketQA | [PERSON_NAME] is a Deal associated with the company …" at bounding box center [593, 511] width 1061 height 803
click at [623, 672] on div "Profile Summary DocketQA | [PERSON_NAME] is a Deal associated with the company …" at bounding box center [593, 511] width 1061 height 803
